Goal: Information Seeking & Learning: Learn about a topic

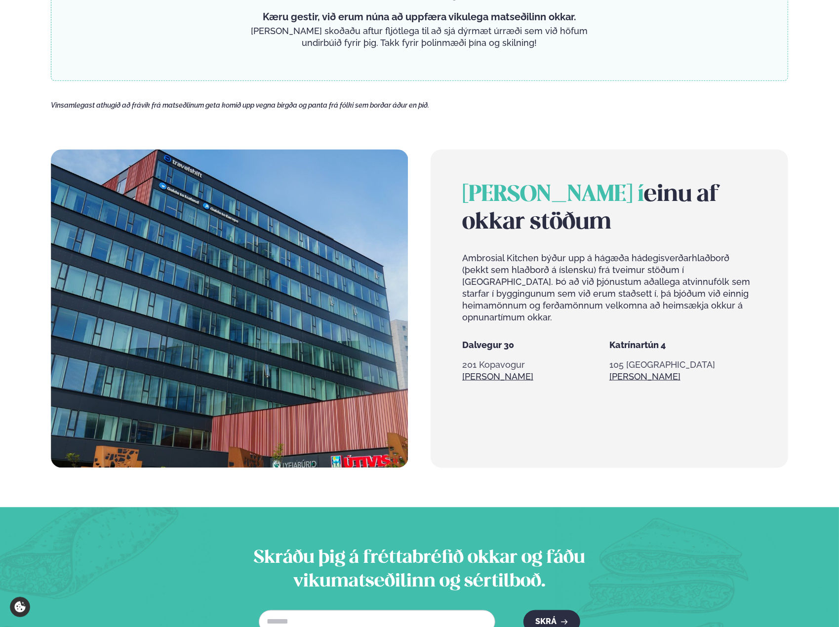
scroll to position [494, 0]
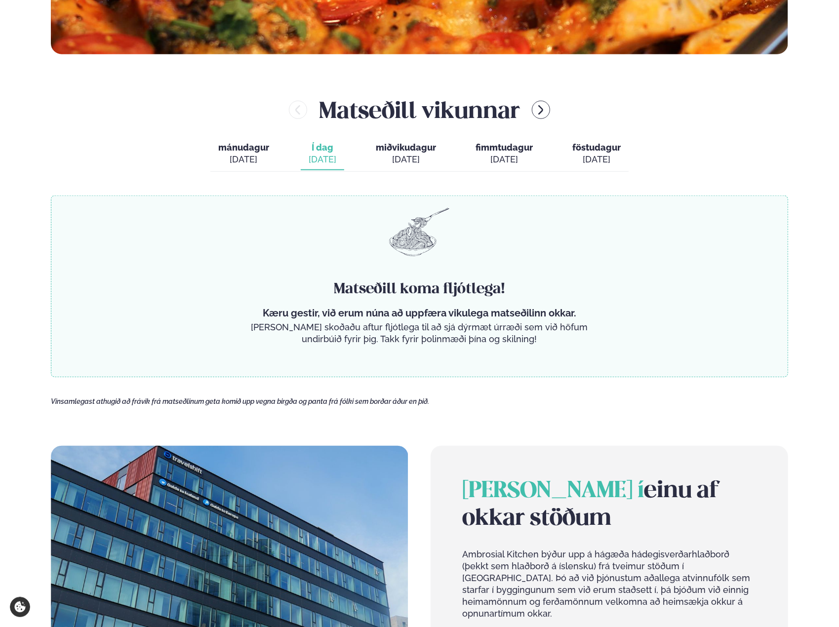
click at [330, 150] on span "Í dag" at bounding box center [323, 148] width 28 height 12
click at [396, 160] on div "[DATE]" at bounding box center [406, 160] width 60 height 12
click at [415, 158] on div "[DATE]" at bounding box center [406, 160] width 60 height 12
click at [340, 155] on button "Í dag Í d. sep. 16" at bounding box center [322, 154] width 43 height 33
click at [281, 154] on div "mánudagur mán. sep. 15 Í dag Í d. sep. 16 miðvikudagur mið. sep. 17 fimmtudagur…" at bounding box center [419, 155] width 418 height 34
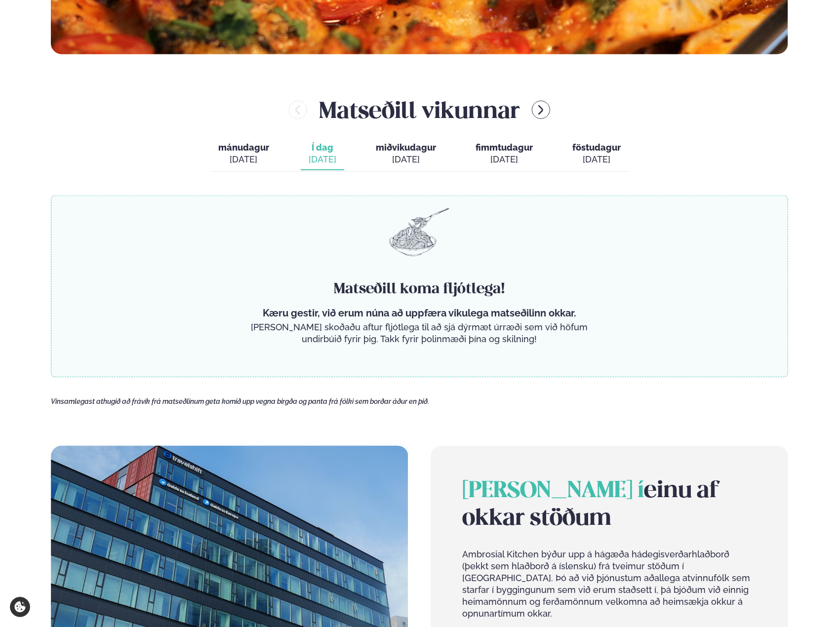
click at [255, 155] on div "[DATE]" at bounding box center [243, 160] width 51 height 12
click at [253, 153] on button "mánudagur mán. sep. 15" at bounding box center [243, 154] width 67 height 33
click at [249, 153] on button "mánudagur mán. sep. 15" at bounding box center [243, 154] width 67 height 33
click at [377, 158] on div "[DATE]" at bounding box center [406, 160] width 60 height 12
click at [325, 154] on div "[DATE]" at bounding box center [323, 160] width 28 height 12
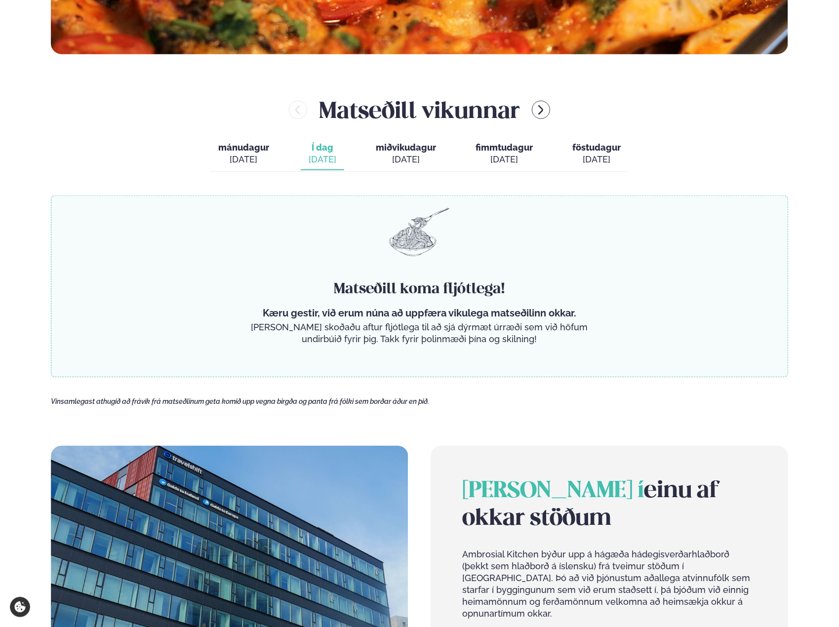
click at [409, 156] on div "[DATE]" at bounding box center [406, 160] width 60 height 12
click at [501, 153] on span "fimmtudagur" at bounding box center [504, 147] width 57 height 10
click at [594, 167] on button "föstudagur fös. sep. 19" at bounding box center [597, 154] width 64 height 33
click at [382, 319] on div "Matseðill koma fljótlega! Kæru gestir, við erum núna að uppfæra vikulega matseð…" at bounding box center [419, 313] width 345 height 66
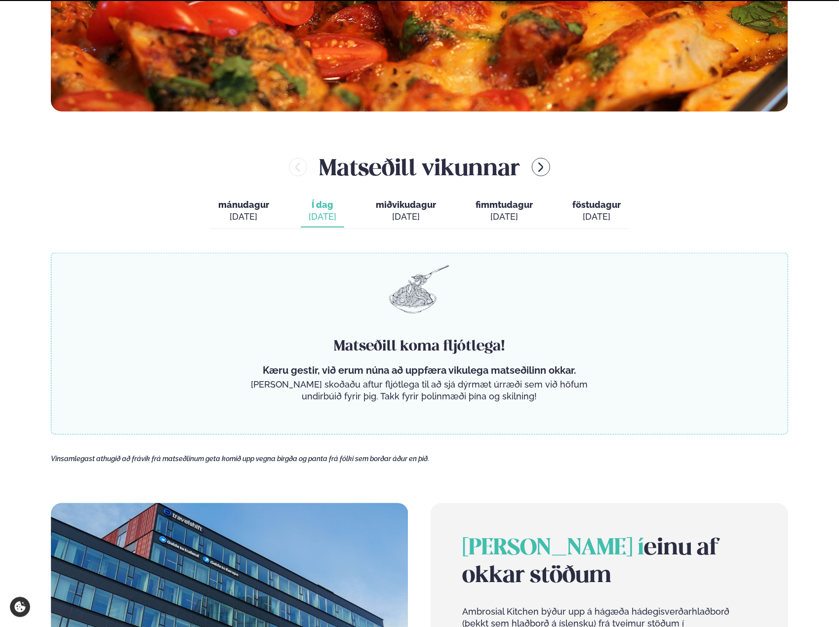
scroll to position [429, 0]
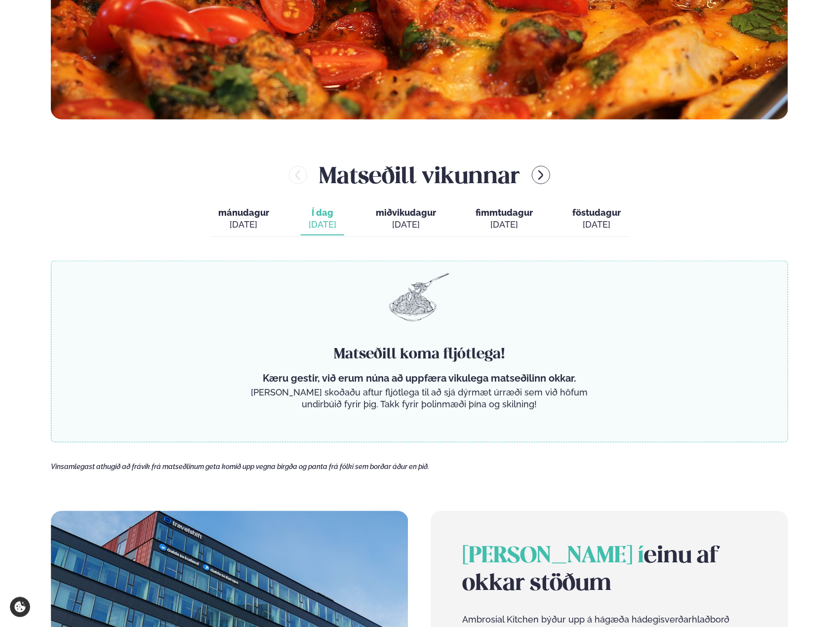
click at [365, 227] on div "mánudagur mán. sep. 15 Í dag Í d. sep. 16 miðvikudagur mið. sep. 17 fimmtudagur…" at bounding box center [419, 220] width 418 height 34
click at [418, 212] on span "miðvikudagur" at bounding box center [406, 213] width 60 height 10
click at [430, 212] on span "miðvikudagur" at bounding box center [406, 213] width 60 height 10
click at [498, 234] on button "fimmtudagur fim. [DATE]" at bounding box center [504, 219] width 73 height 33
click at [590, 219] on div "[DATE]" at bounding box center [597, 225] width 48 height 12
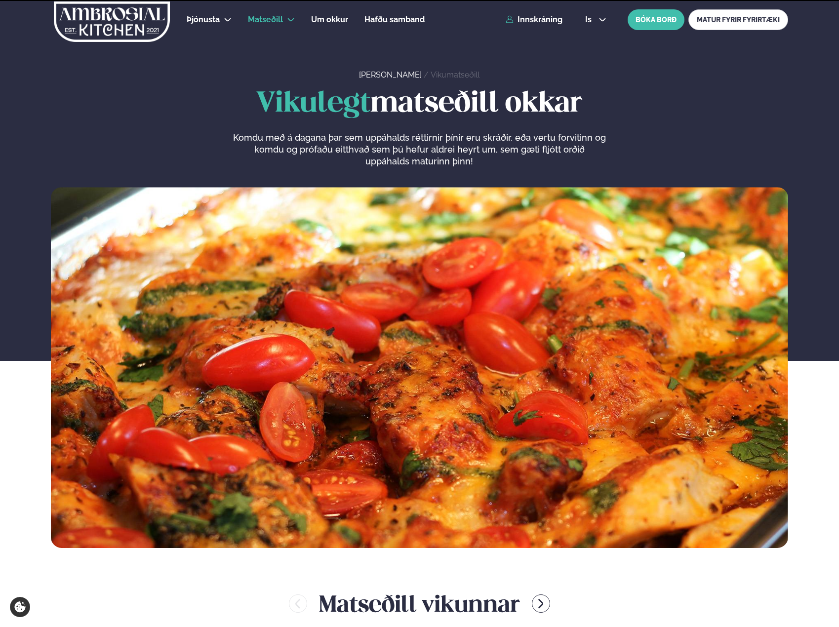
scroll to position [561, 0]
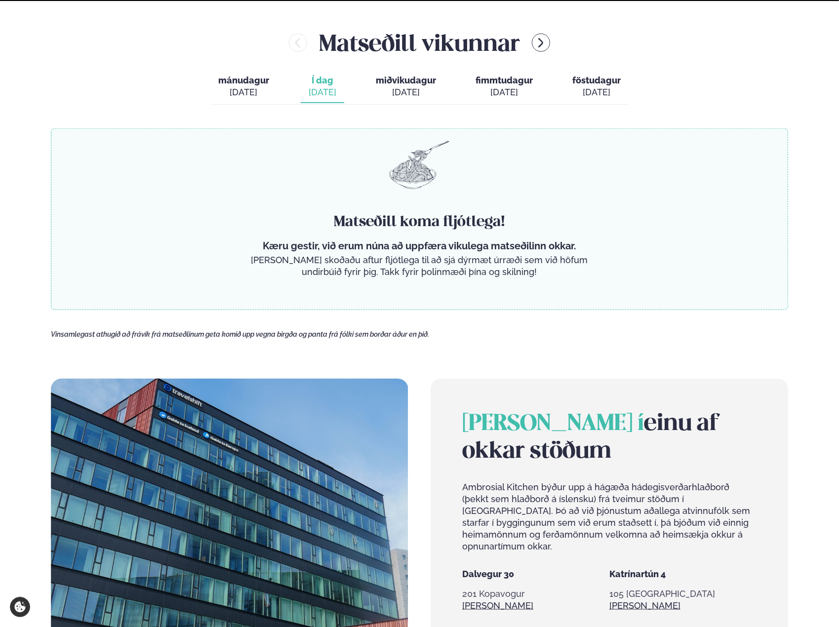
click at [388, 83] on span "miðvikudagur" at bounding box center [406, 80] width 60 height 10
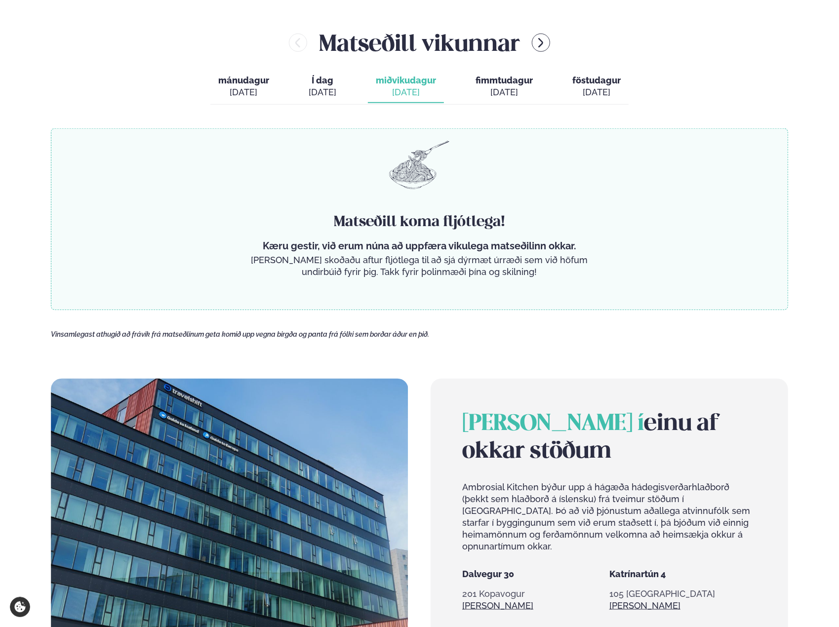
click at [475, 85] on button "fimmtudagur fim. [DATE]" at bounding box center [504, 87] width 73 height 33
click at [536, 93] on button "fimmtudagur fim. [DATE]" at bounding box center [504, 87] width 73 height 33
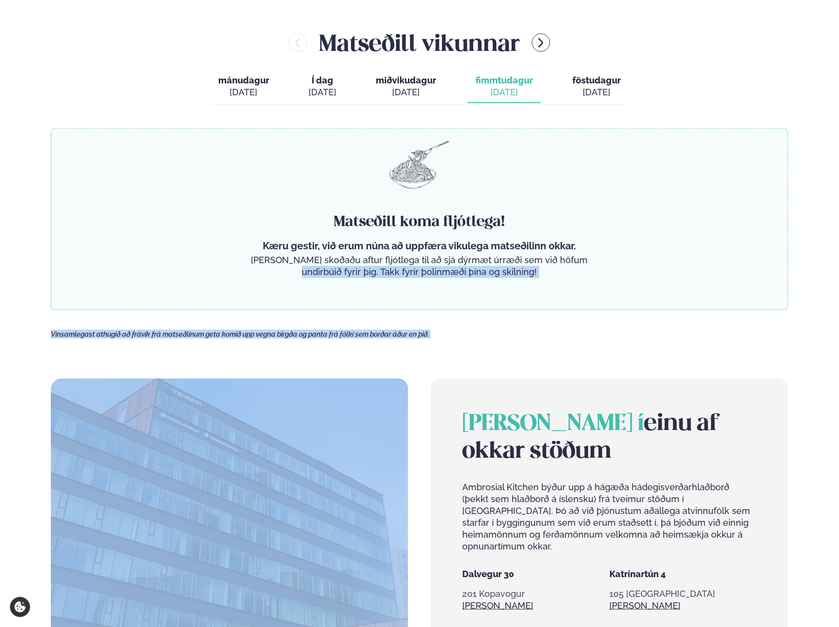
drag, startPoint x: 8, startPoint y: 288, endPoint x: 5, endPoint y: 274, distance: 14.1
click at [5, 274] on div "Þjónusta Hádegismatur fyrir fyrirtæki Fyrirtækja veitingar Einkapartý Matseðill…" at bounding box center [419, 281] width 839 height 1684
click at [34, 331] on main "[PERSON_NAME] / Vikumatseðill Vikulegt matseðill okkar Komdu með á dagana þar s…" at bounding box center [419, 181] width 797 height 1484
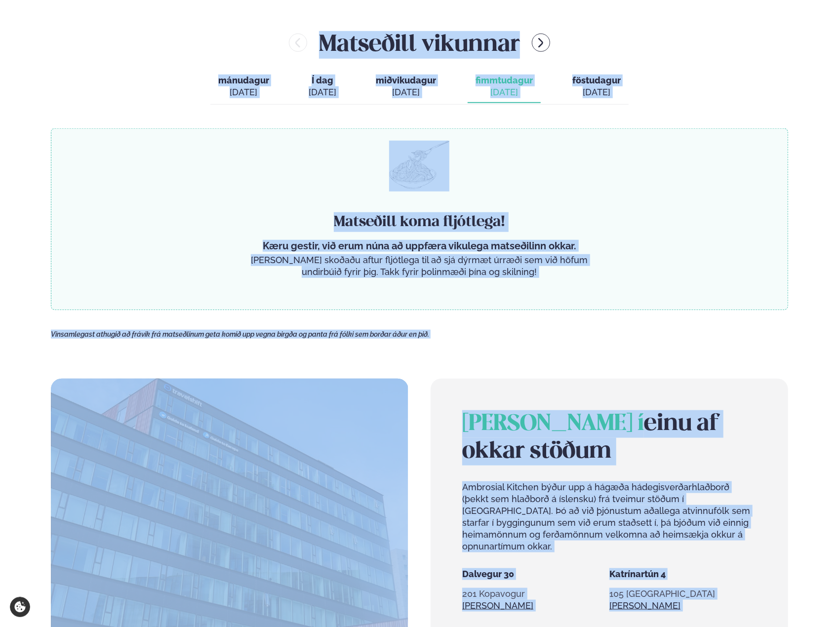
click at [30, 337] on main "[PERSON_NAME] / Vikumatseðill Vikulegt matseðill okkar Komdu með á dagana þar s…" at bounding box center [419, 181] width 797 height 1484
click at [30, 336] on main "[PERSON_NAME] / Vikumatseðill Vikulegt matseðill okkar Komdu með á dagana þar s…" at bounding box center [419, 181] width 797 height 1484
click at [30, 337] on main "[PERSON_NAME] / Vikumatseðill Vikulegt matseðill okkar Komdu með á dagana þar s…" at bounding box center [419, 181] width 797 height 1484
click at [407, 419] on img at bounding box center [230, 538] width 358 height 319
click at [417, 415] on div "[PERSON_NAME] í einu af okkar stöðum Ambrosial Kitchen býður upp á hágæða hádeg…" at bounding box center [420, 538] width 738 height 319
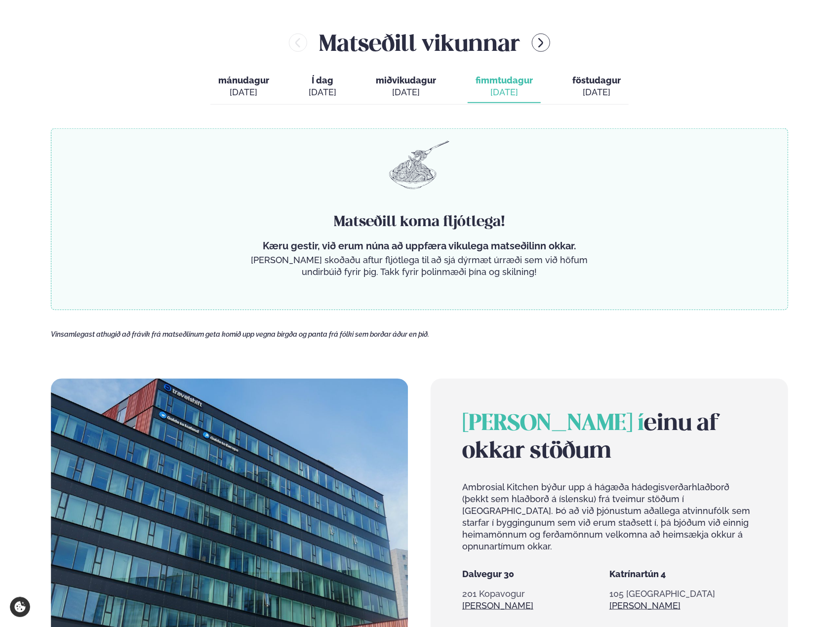
click at [422, 407] on div "[PERSON_NAME] í einu af okkar stöðum Ambrosial Kitchen býður upp á hágæða hádeg…" at bounding box center [420, 538] width 738 height 319
